Goal: Task Accomplishment & Management: Complete application form

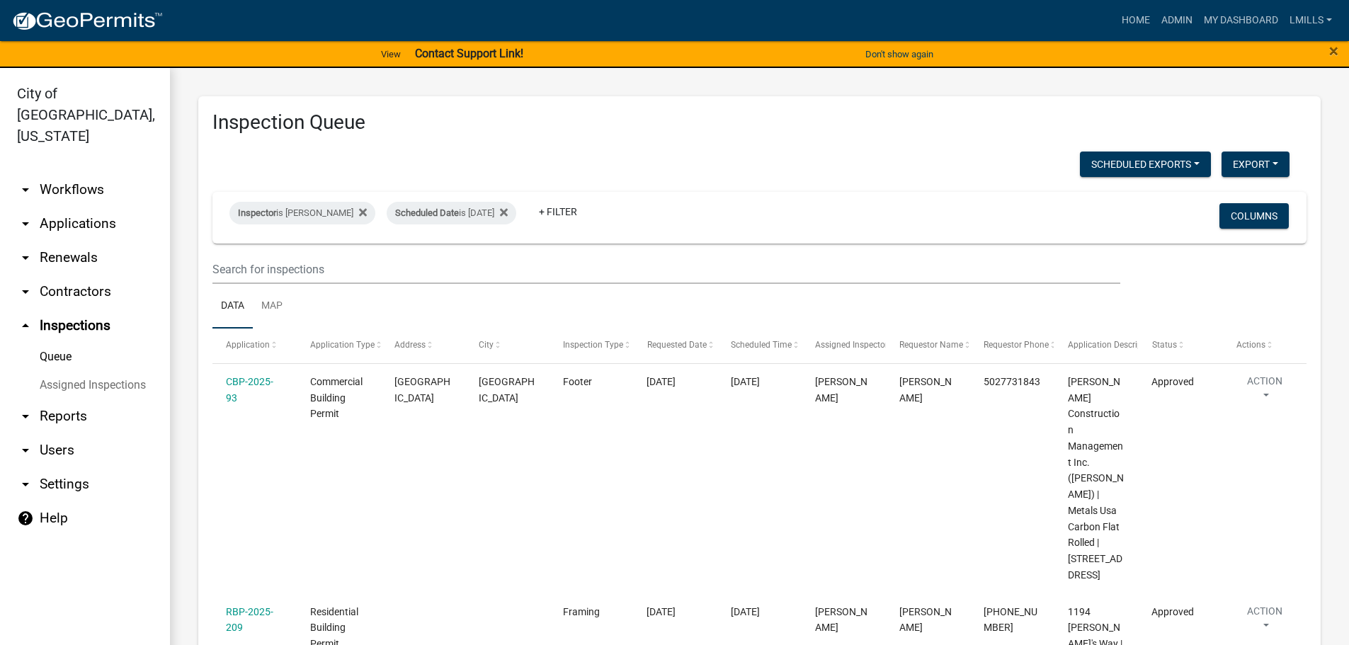
click at [98, 207] on link "arrow_drop_down Applications" at bounding box center [85, 224] width 170 height 34
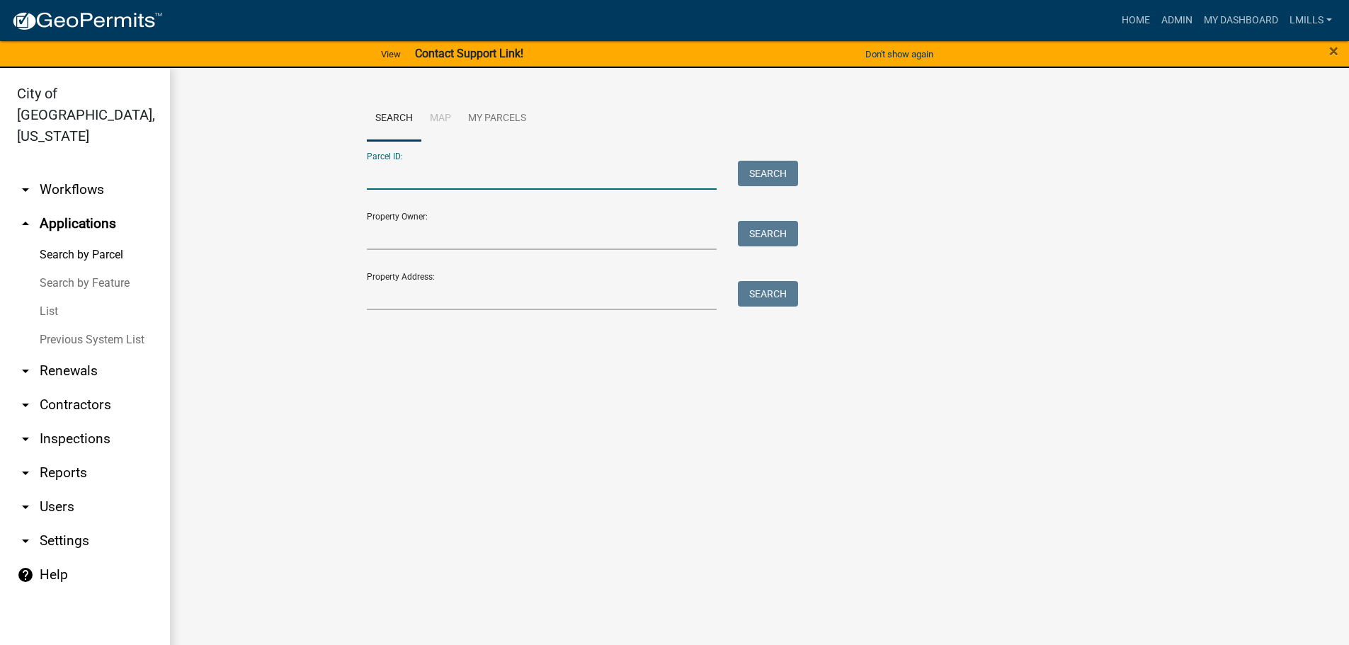
click at [472, 183] on input "Parcel ID:" at bounding box center [542, 175] width 350 height 29
type input "10-19-03-300-133.00-009"
click at [765, 172] on button "Search" at bounding box center [768, 173] width 60 height 25
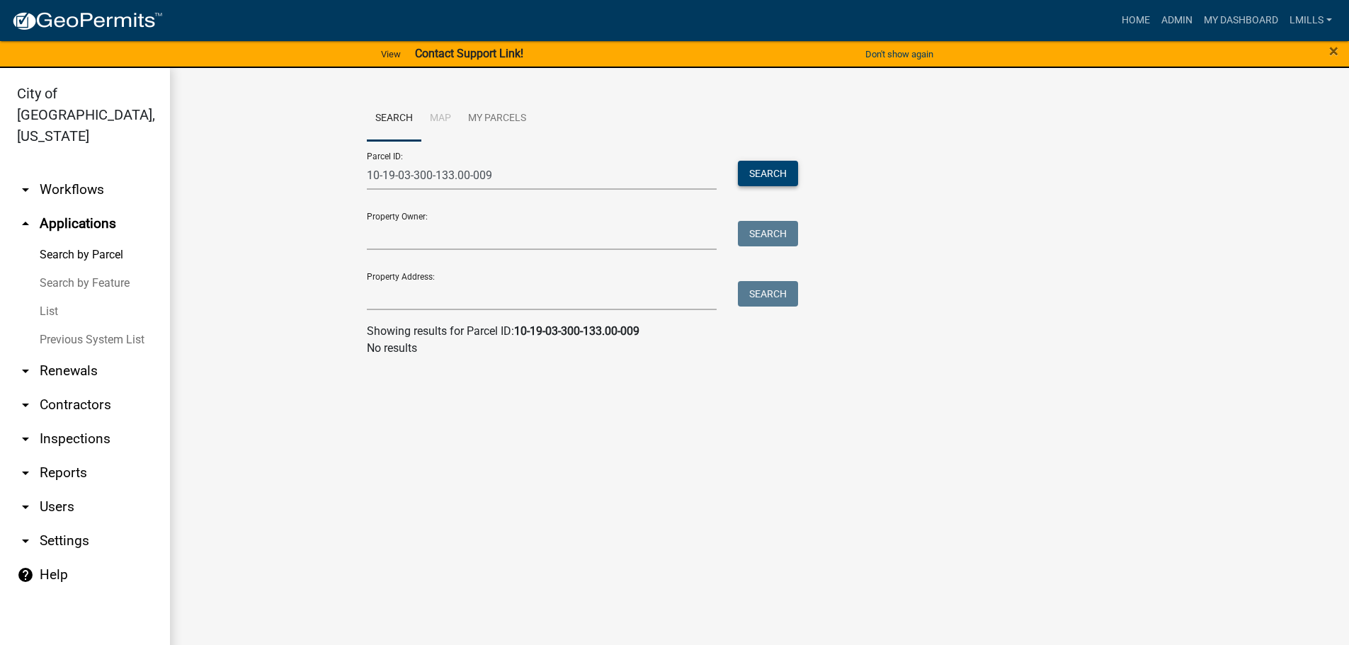
click at [763, 172] on button "Search" at bounding box center [768, 173] width 60 height 25
drag, startPoint x: 544, startPoint y: 179, endPoint x: 346, endPoint y: 189, distance: 199.2
click at [346, 189] on wm-workflow-application-search-view "Search Map My Parcels Parcel ID: 10-19-03-300-133.00-009 Search Property Owner:…" at bounding box center [759, 232] width 1122 height 272
click at [55, 207] on link "arrow_drop_up Applications" at bounding box center [85, 224] width 170 height 34
click at [92, 241] on link "Search by Parcel" at bounding box center [85, 255] width 170 height 28
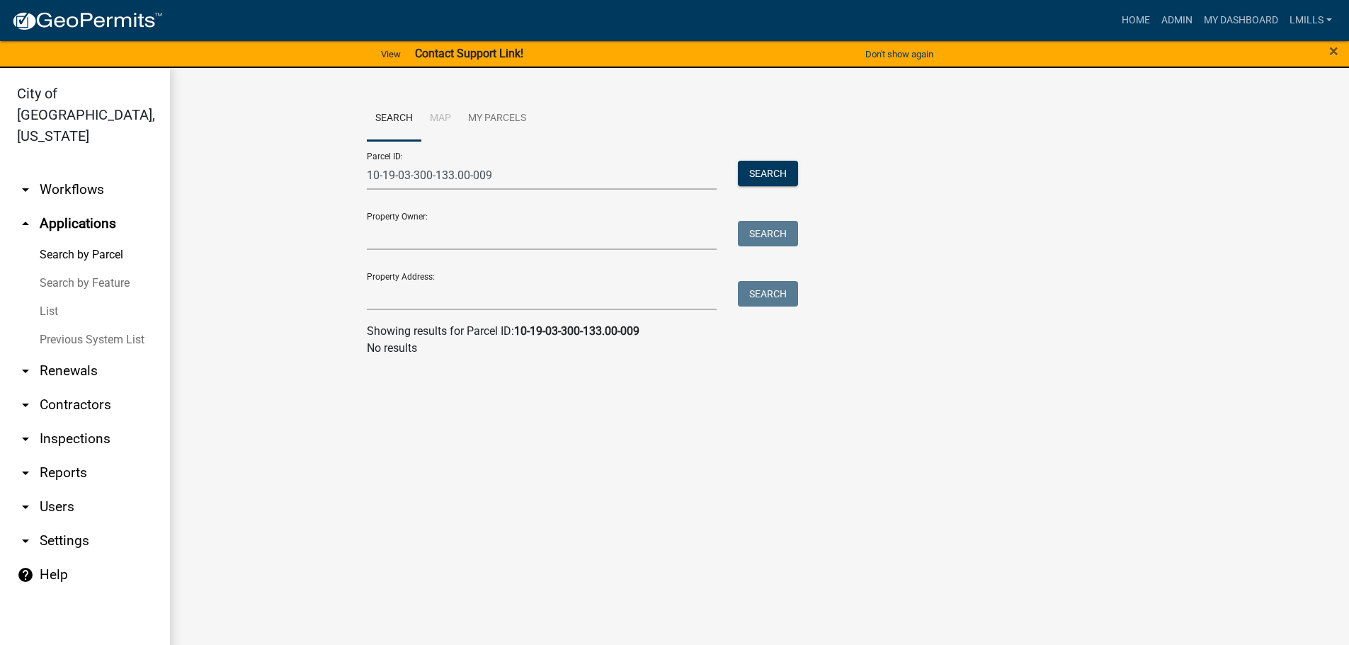
click at [81, 269] on link "Search by Feature" at bounding box center [85, 283] width 170 height 28
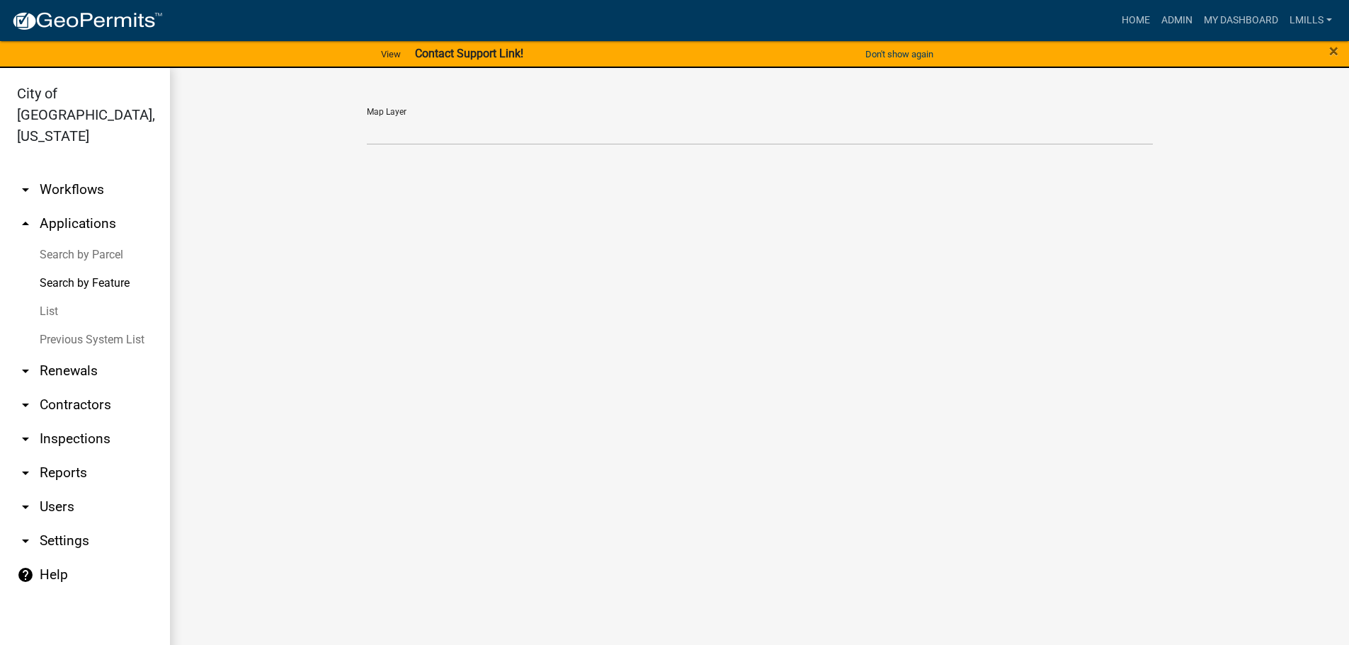
click at [46, 297] on link "List" at bounding box center [85, 311] width 170 height 28
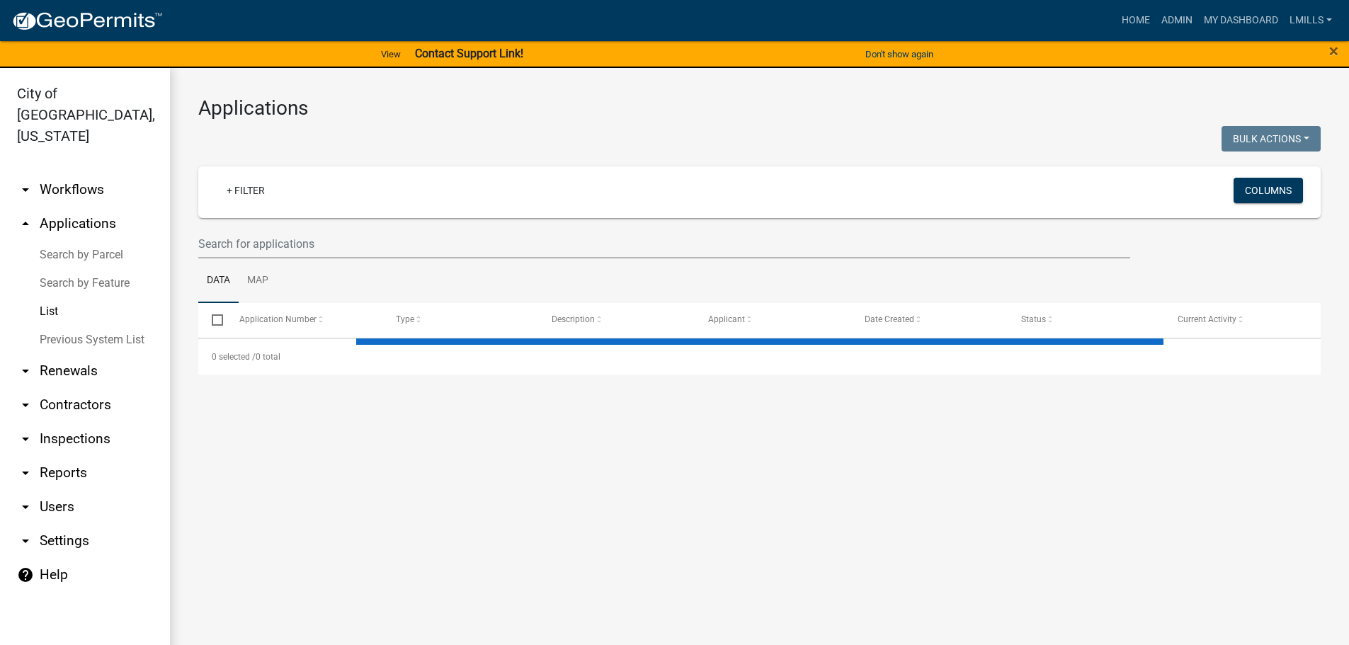
select select "3: 100"
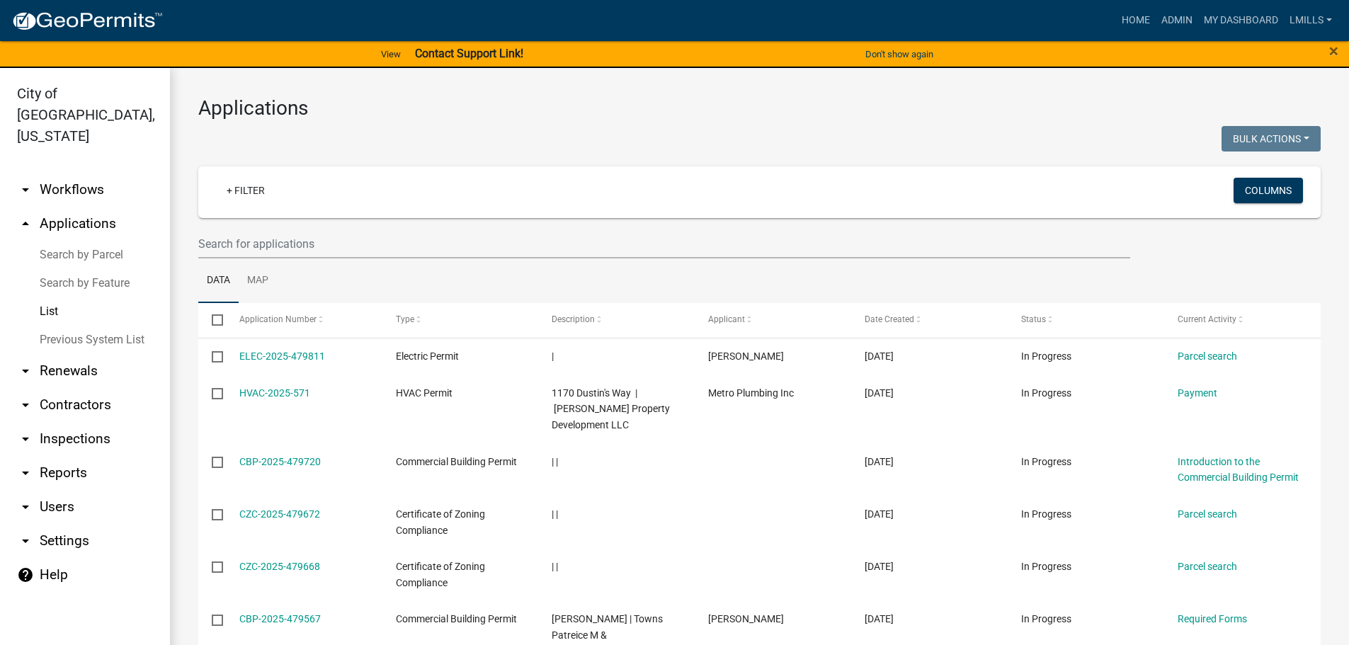
click at [79, 241] on link "Search by Parcel" at bounding box center [85, 255] width 170 height 28
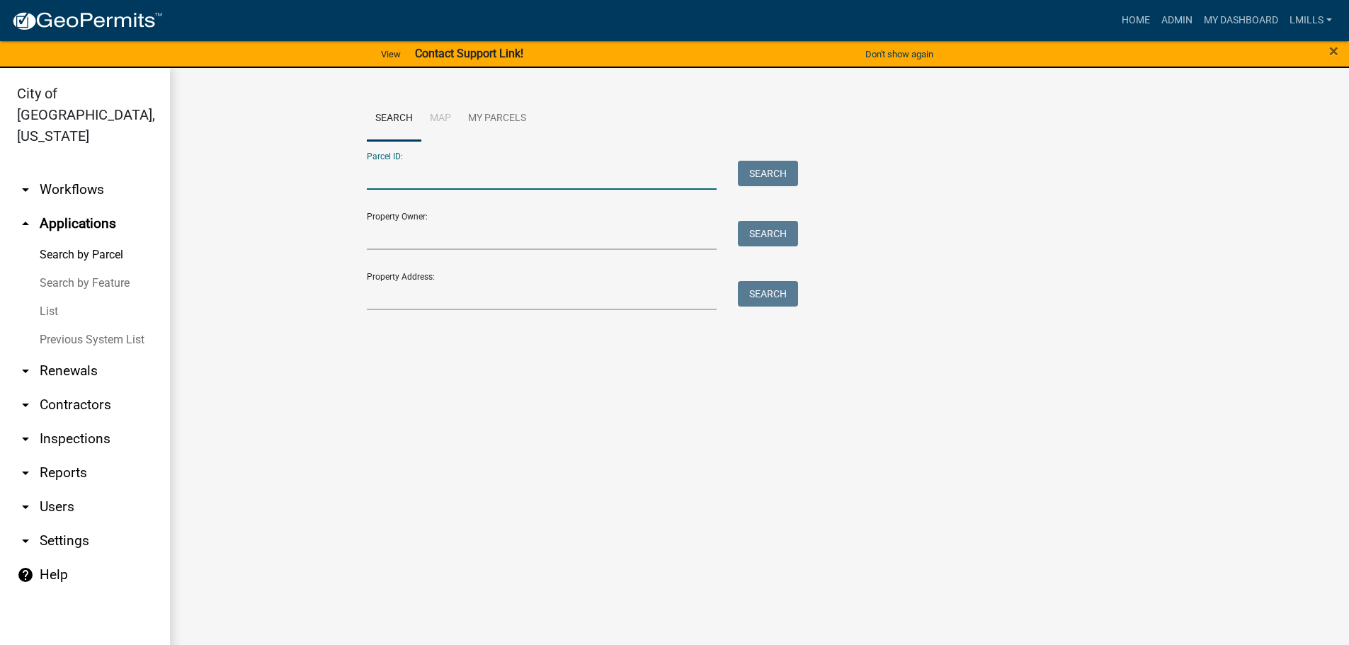
click at [413, 183] on input "Parcel ID:" at bounding box center [542, 175] width 350 height 29
type input "10-19-03-300-133.000-009"
click at [787, 174] on button "Search" at bounding box center [768, 173] width 60 height 25
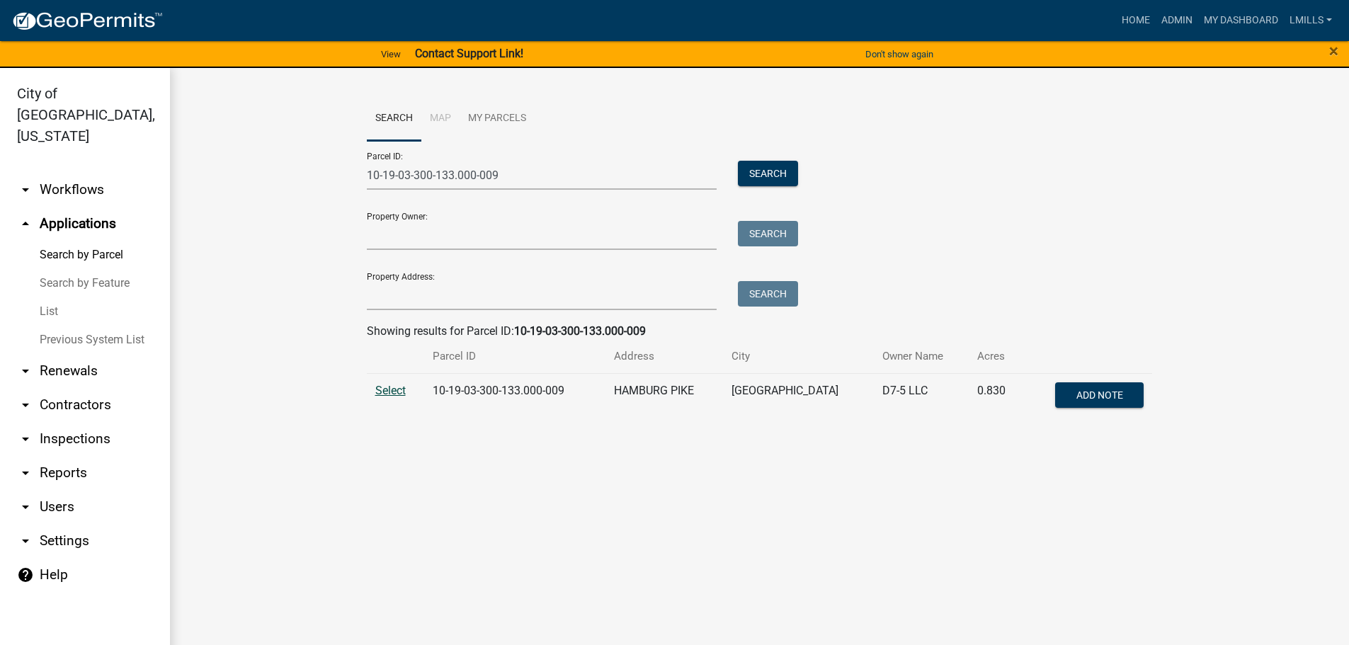
click at [396, 392] on span "Select" at bounding box center [390, 390] width 30 height 13
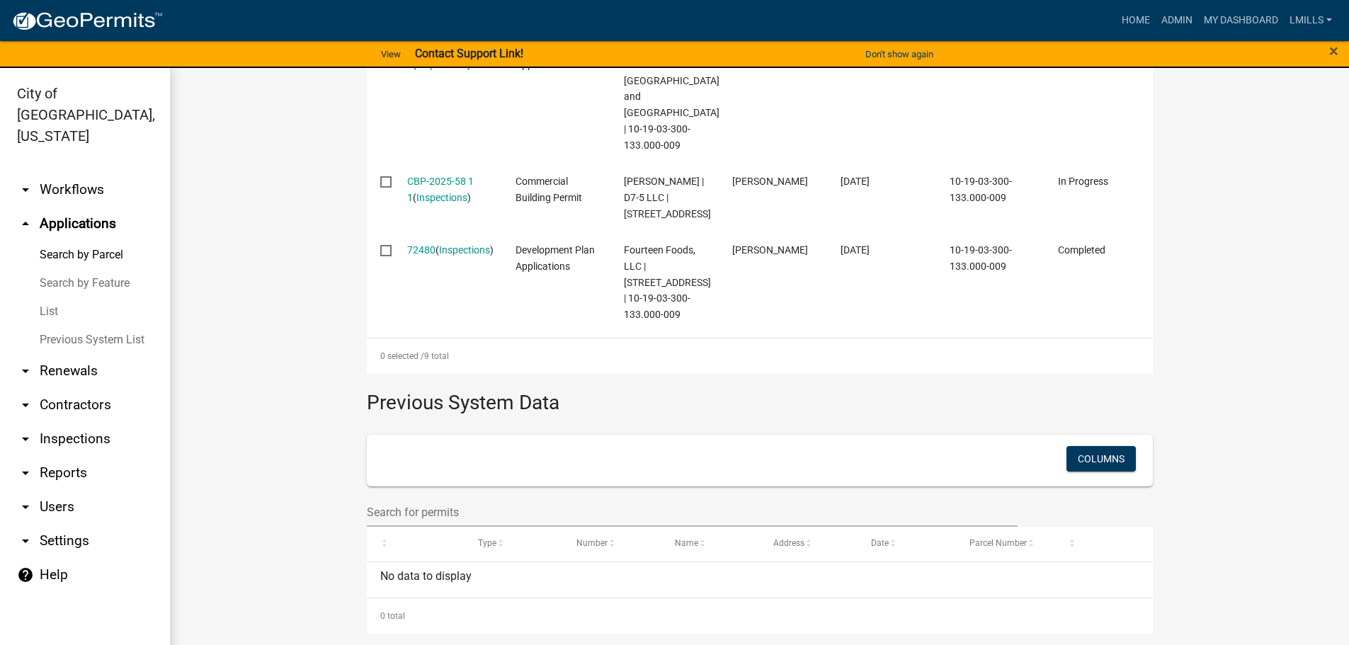
scroll to position [1078, 0]
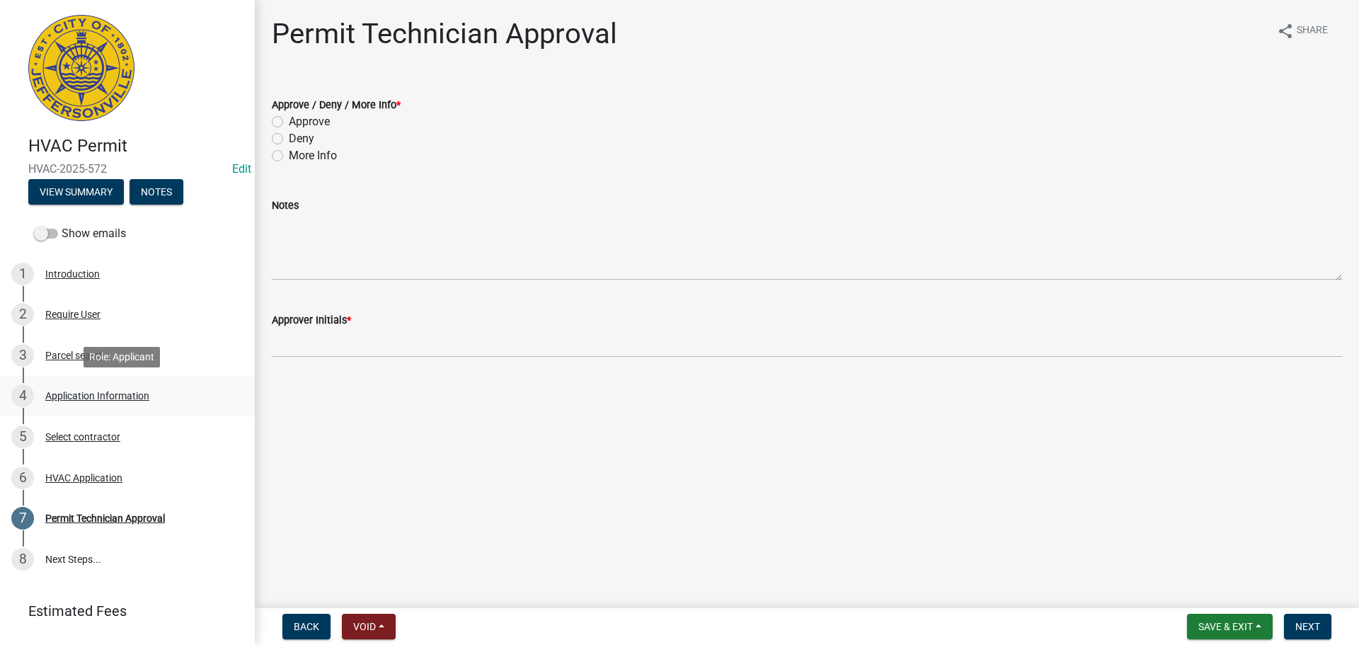
click at [105, 396] on div "Application Information" at bounding box center [97, 396] width 104 height 10
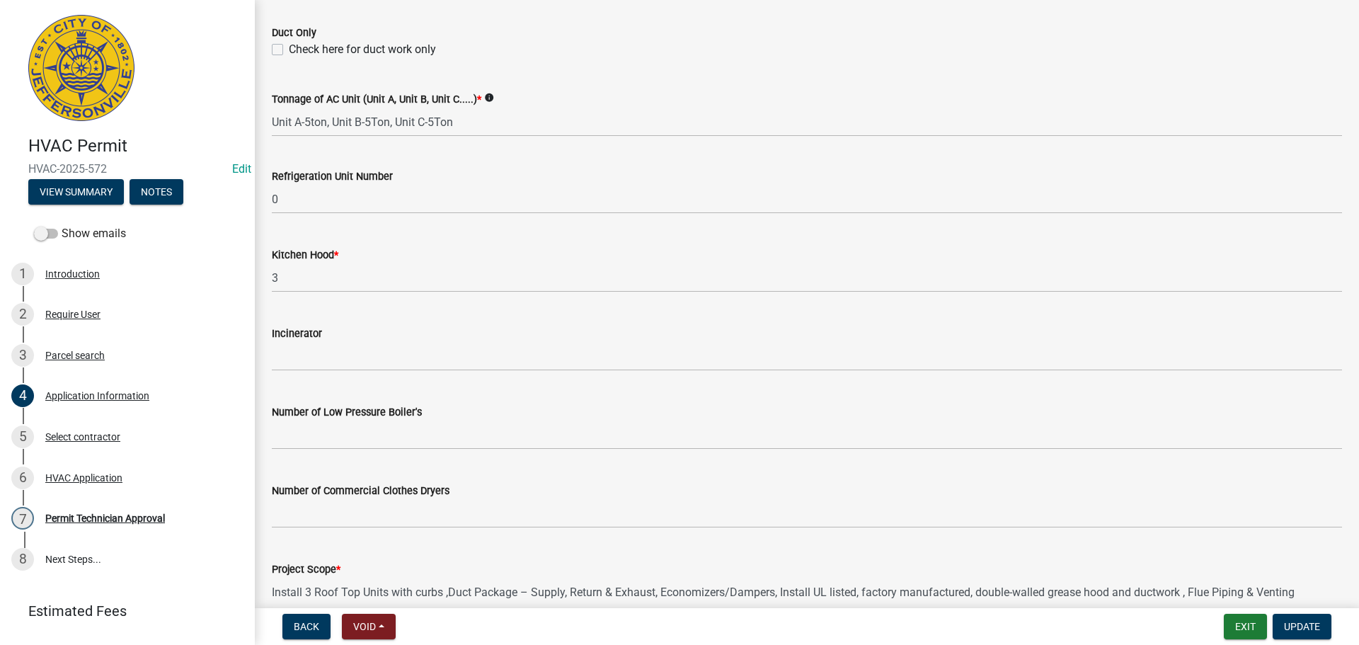
scroll to position [953, 0]
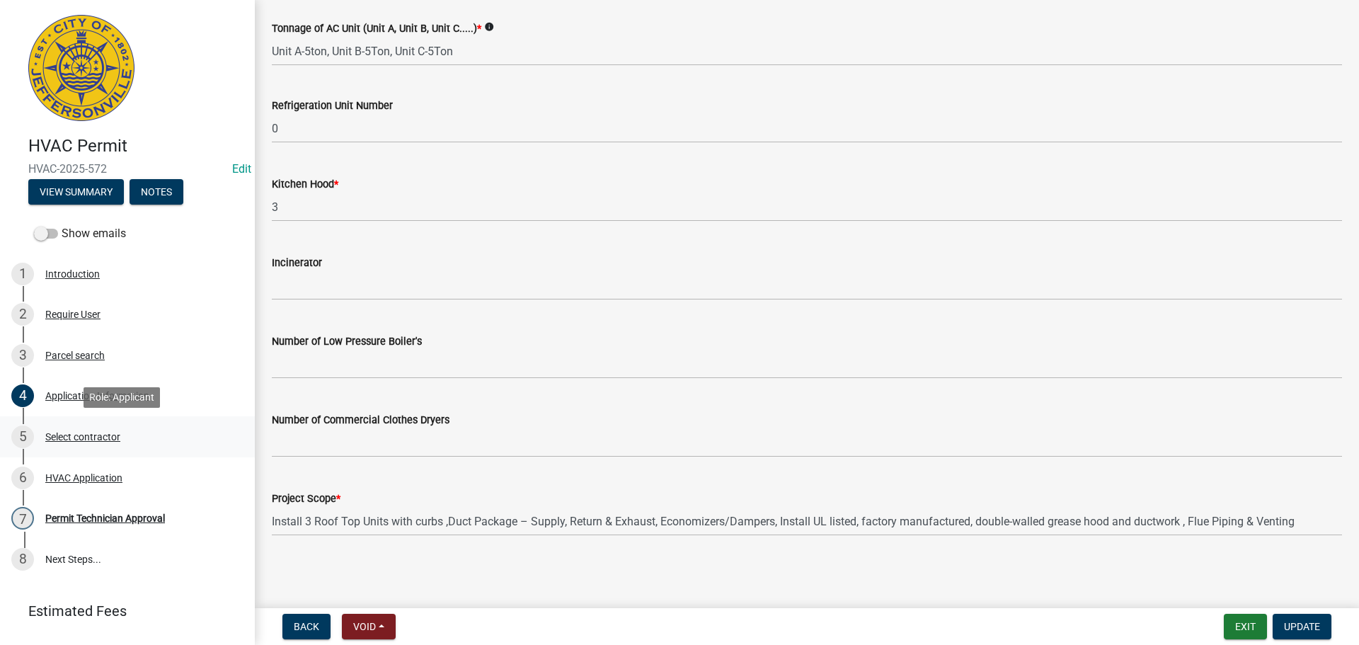
click at [90, 433] on div "Select contractor" at bounding box center [82, 437] width 75 height 10
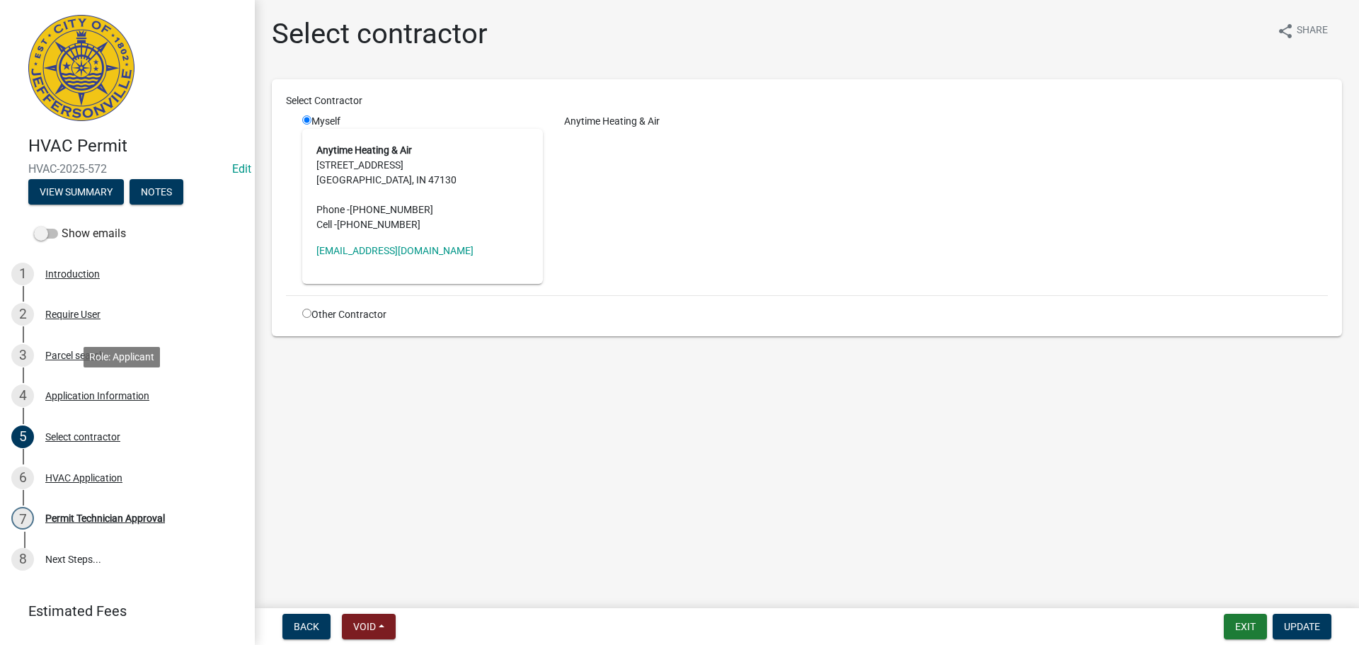
click at [85, 395] on div "Application Information" at bounding box center [97, 396] width 104 height 10
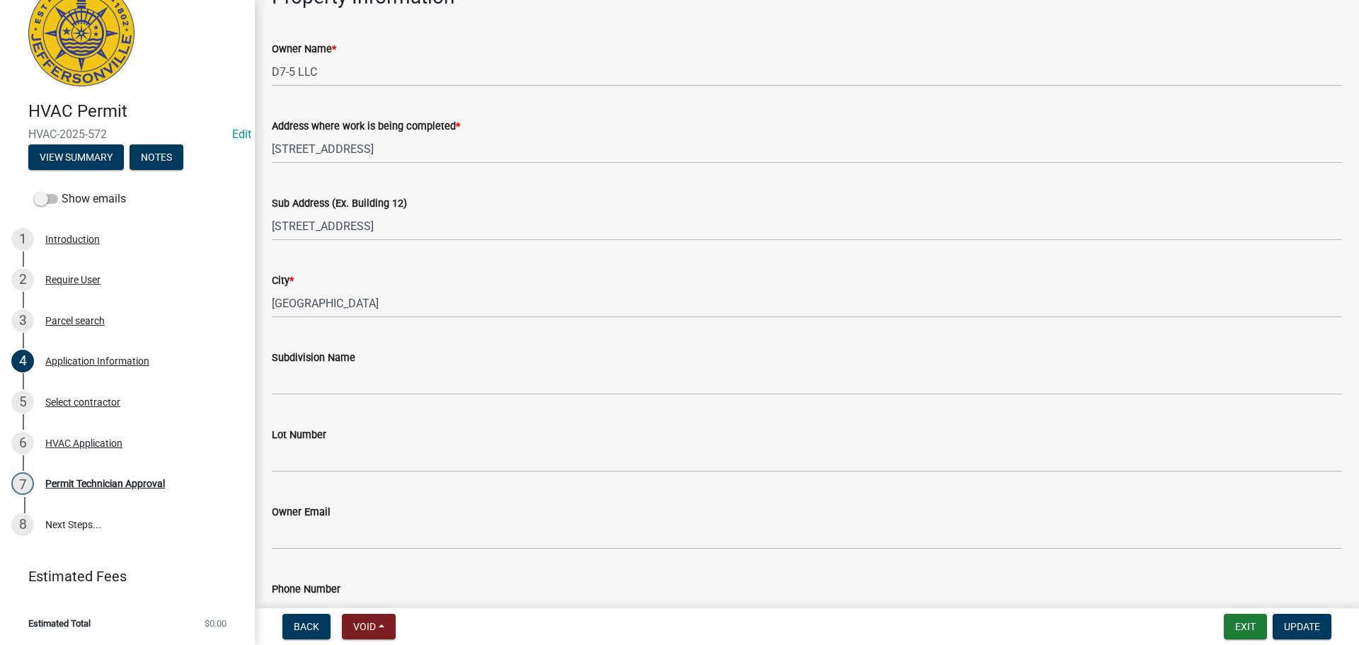
scroll to position [354, 0]
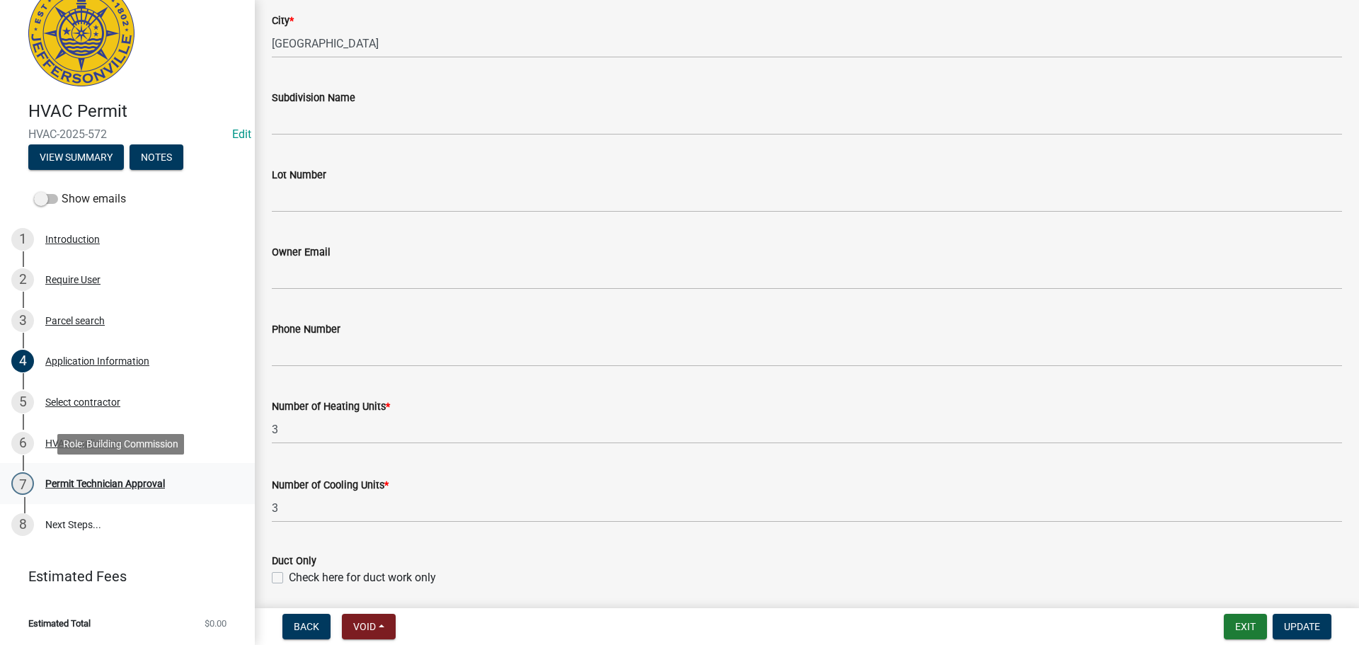
click at [86, 487] on div "Permit Technician Approval" at bounding box center [105, 484] width 120 height 10
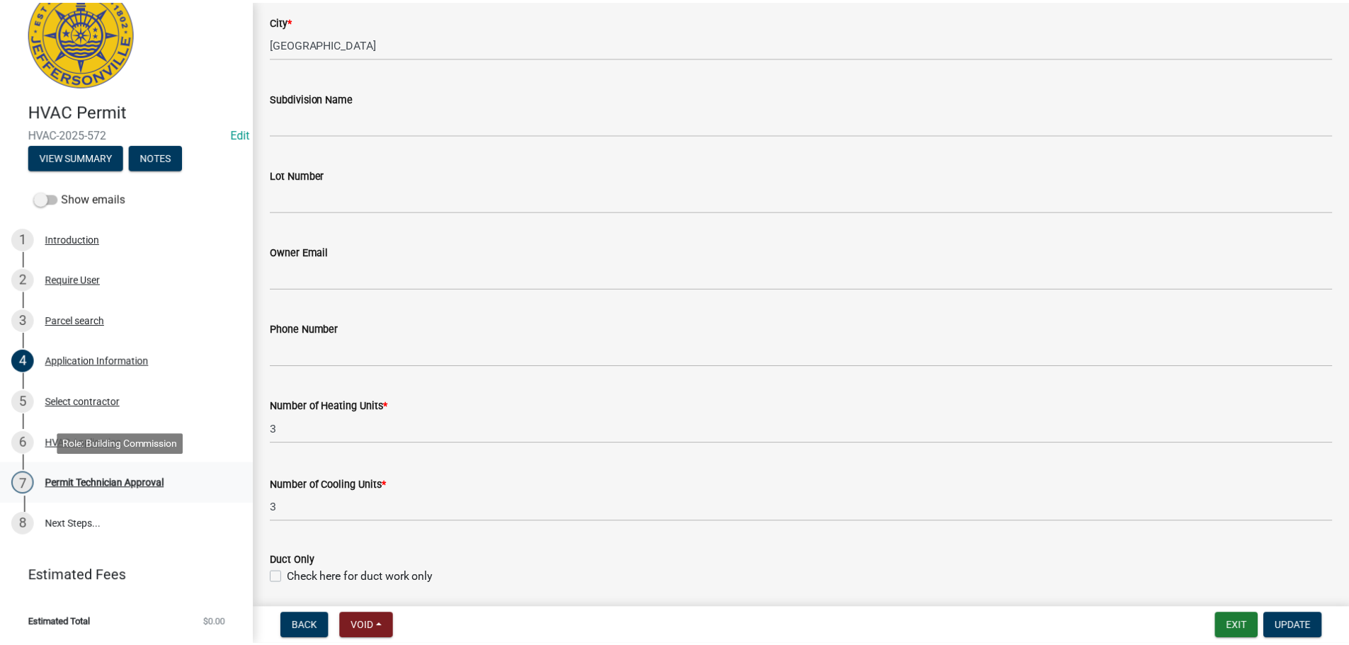
scroll to position [0, 0]
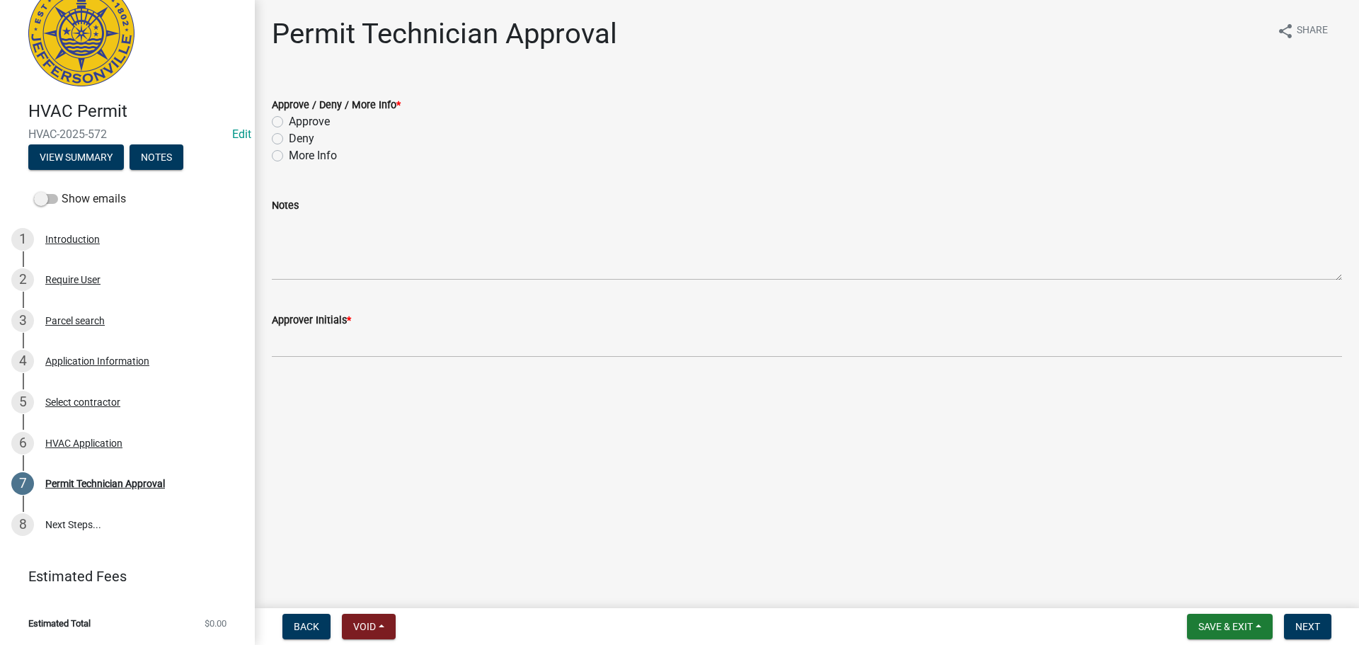
click at [304, 118] on label "Approve" at bounding box center [309, 121] width 41 height 17
click at [298, 118] on input "Approve" at bounding box center [293, 117] width 9 height 9
radio input "true"
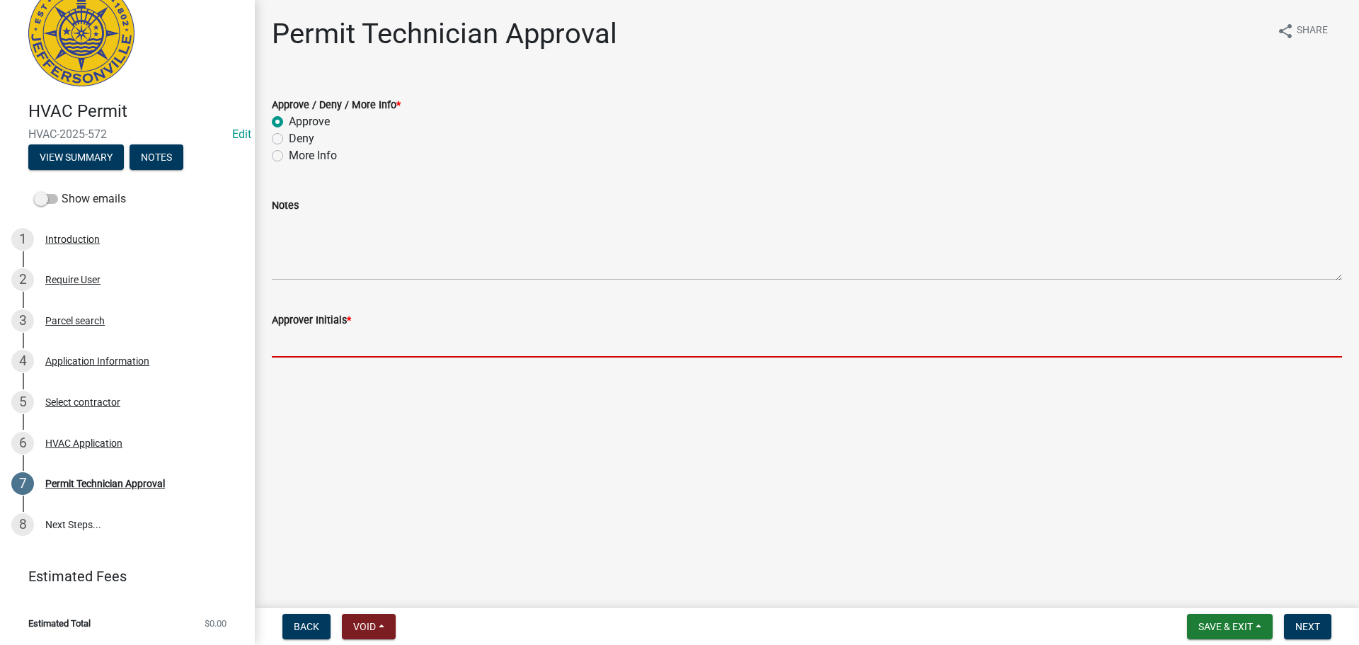
drag, startPoint x: 321, startPoint y: 334, endPoint x: 309, endPoint y: 335, distance: 12.8
click at [322, 335] on input "Approver Initials *" at bounding box center [807, 343] width 1070 height 29
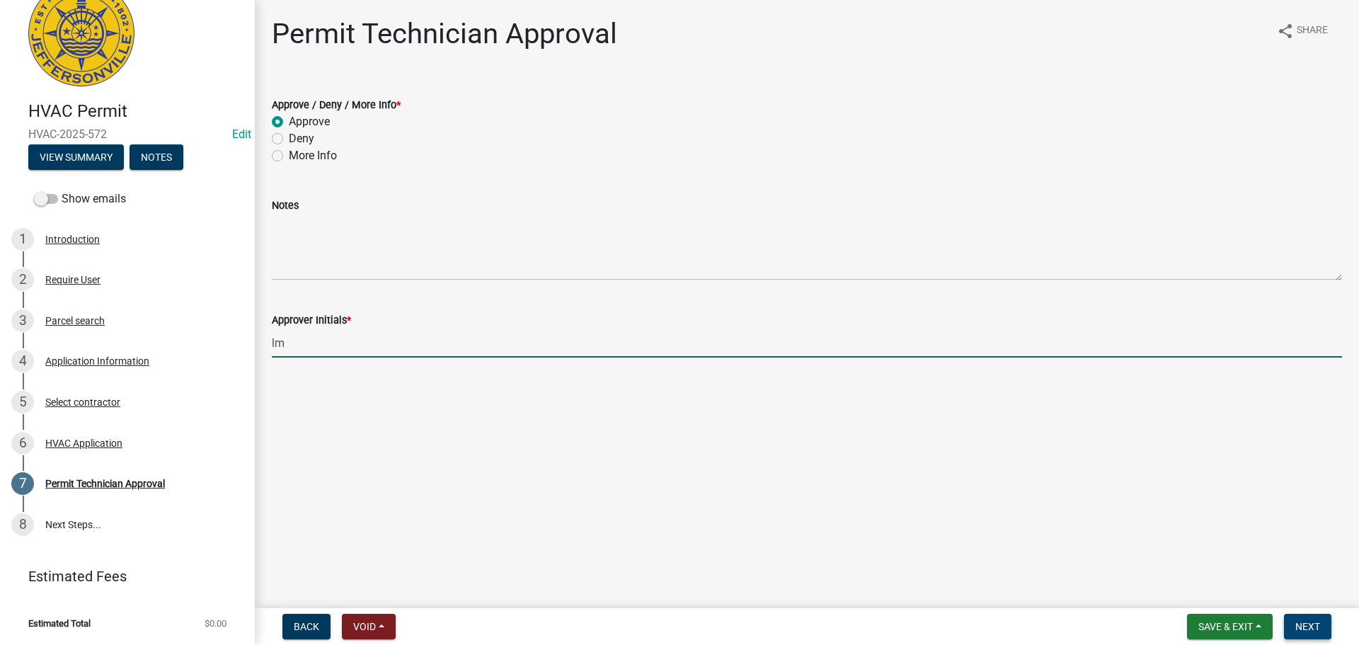
type input "lm"
click at [1313, 621] on span "Next" at bounding box center [1308, 626] width 25 height 11
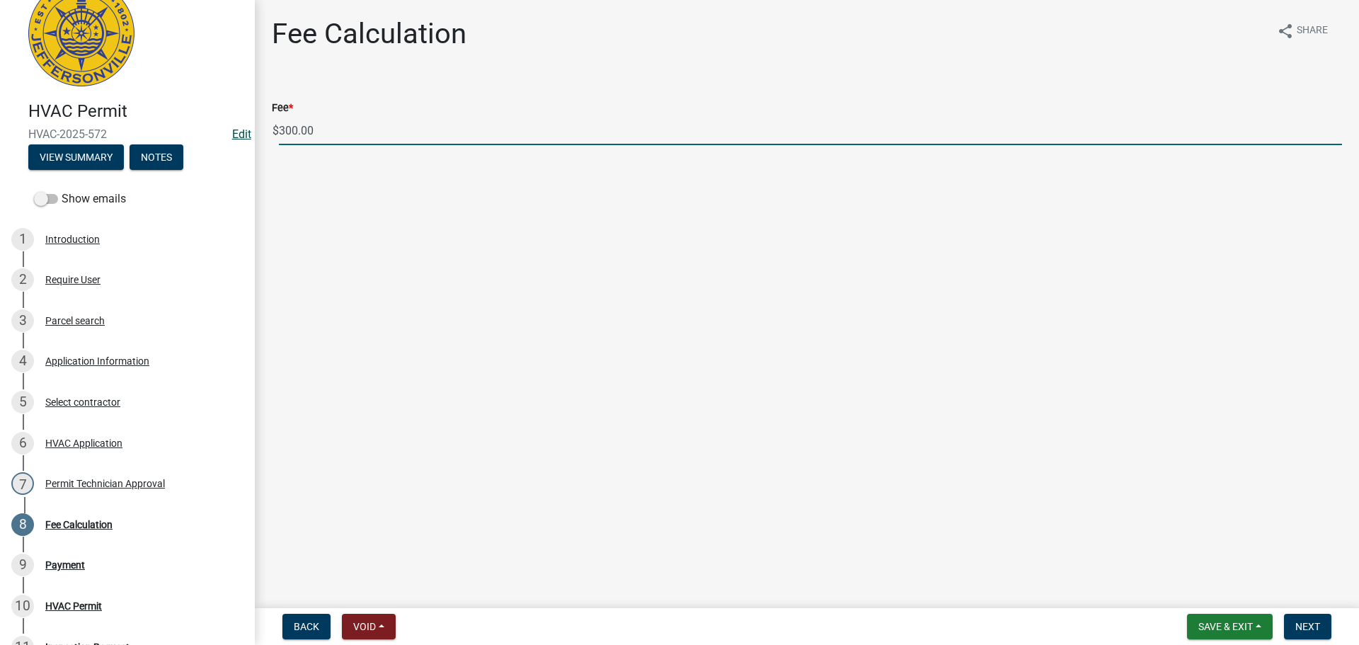
drag, startPoint x: 339, startPoint y: 135, endPoint x: 236, endPoint y: 137, distance: 103.4
click at [236, 137] on div "HVAC Permit HVAC-2025-572 Edit View Summary Notes Show emails 1 Introduction 2 …" at bounding box center [679, 322] width 1359 height 645
type input "505.00"
click at [1311, 619] on button "Next" at bounding box center [1307, 626] width 47 height 25
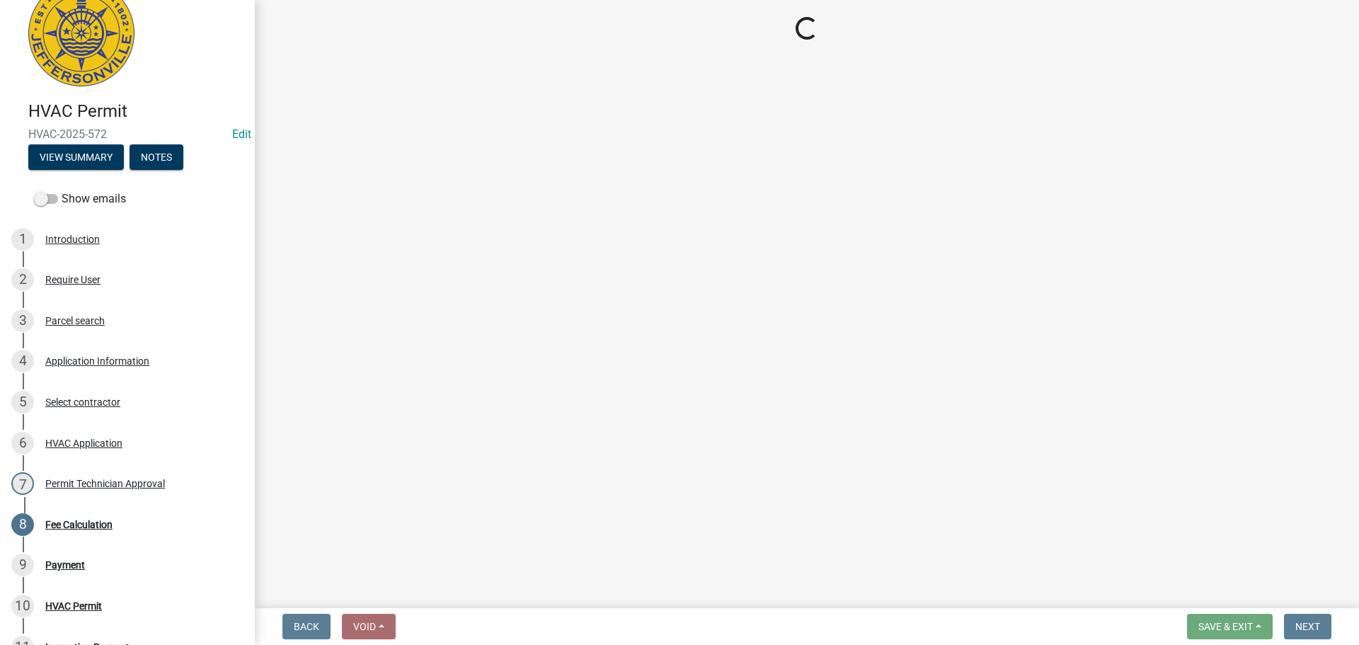
select select "3: 3"
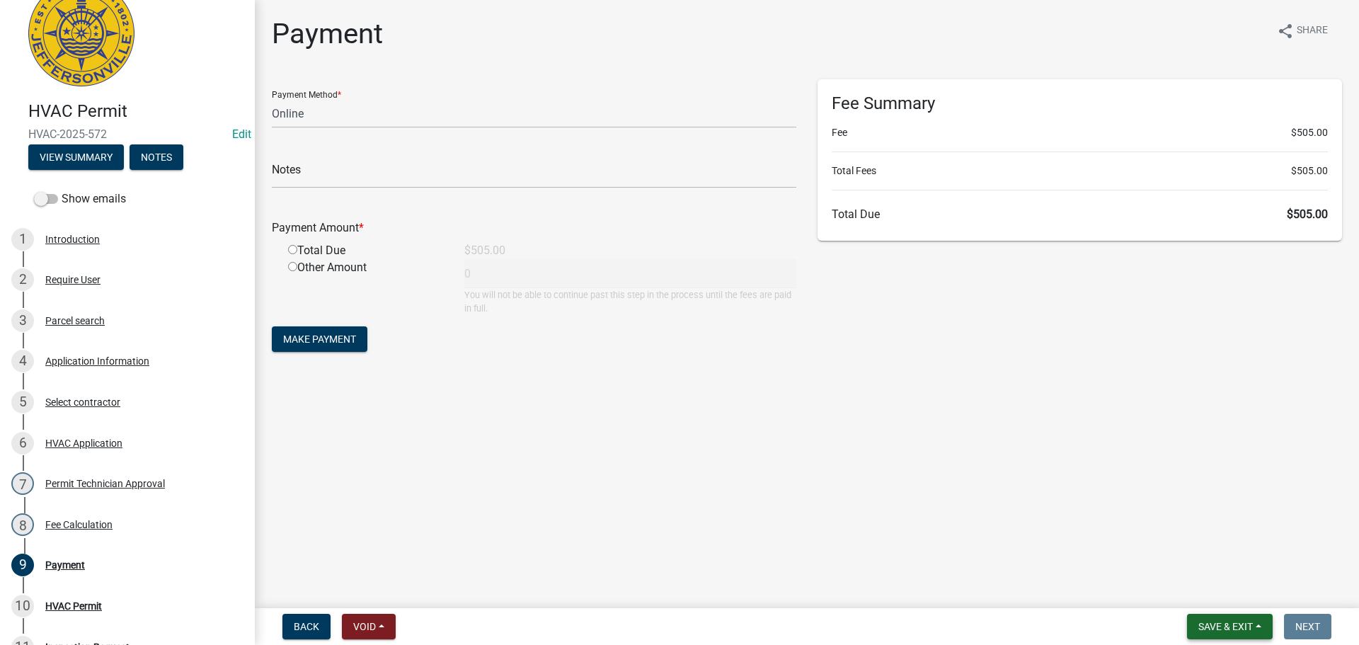
click at [1213, 629] on span "Save & Exit" at bounding box center [1226, 626] width 55 height 11
click at [1218, 595] on button "Save & Exit" at bounding box center [1216, 590] width 113 height 34
